Goal: Find specific page/section

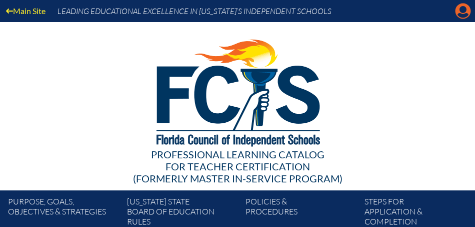
click at [462, 13] on icon at bounding box center [464, 12] width 16 height 16
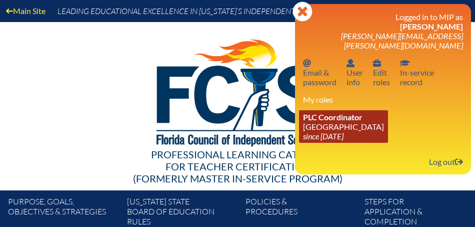
click at [342, 116] on link "PLC Coordinator Saint Andrew’s School since 2008 Aug 1" at bounding box center [343, 126] width 89 height 33
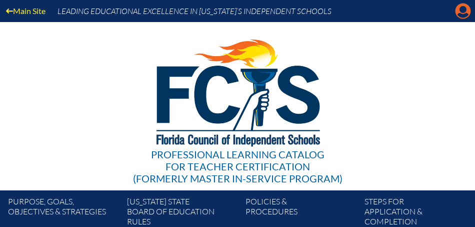
click at [463, 13] on icon at bounding box center [464, 12] width 16 height 16
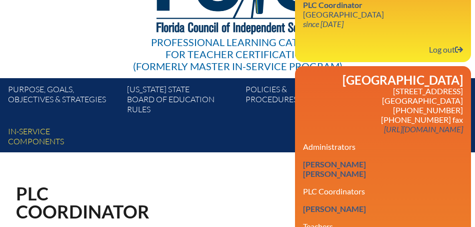
scroll to position [109, 0]
